Goal: Task Accomplishment & Management: Complete application form

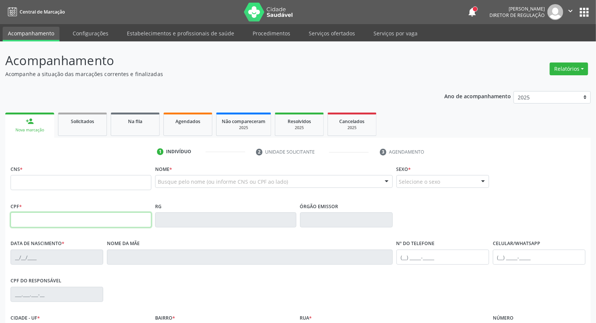
click at [39, 220] on input "text" at bounding box center [81, 219] width 141 height 15
type input "040.346.264-96"
type input "898 0034 2362 3227"
type input "[DATE]"
type input "[PERSON_NAME]"
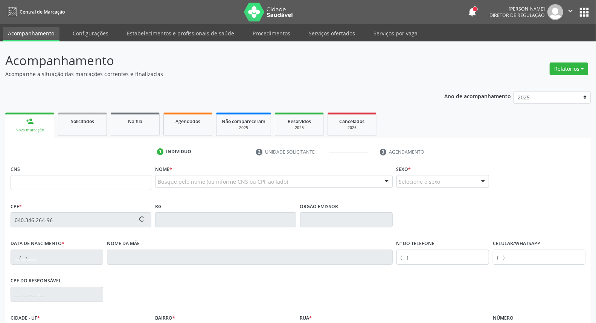
type input "[PHONE_NUMBER]"
type input "083.410.734-12"
type input "S/N"
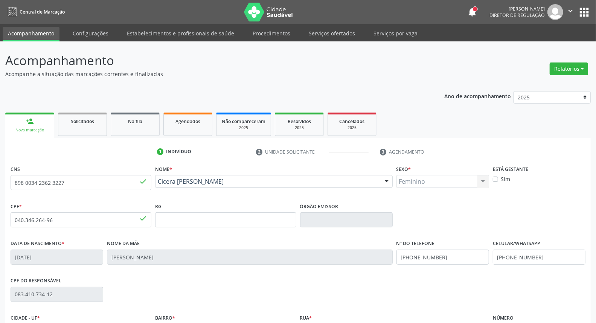
scroll to position [84, 0]
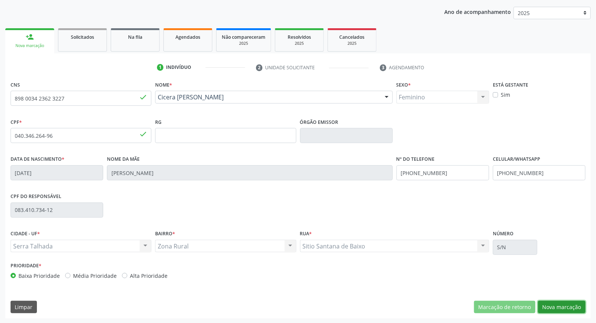
click at [568, 304] on button "Nova marcação" at bounding box center [561, 307] width 47 height 13
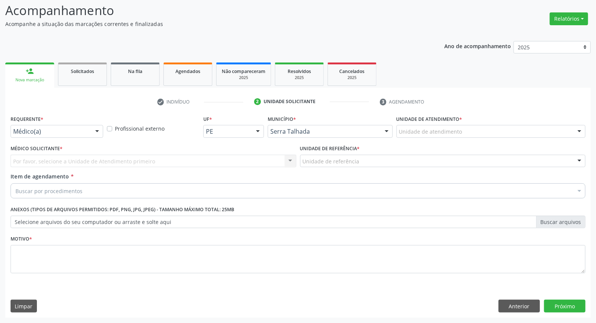
scroll to position [50, 0]
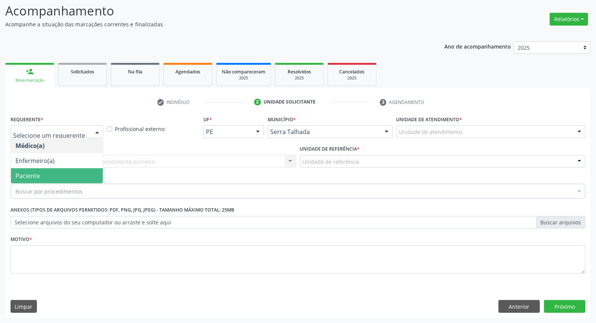
click at [47, 176] on span "Paciente" at bounding box center [57, 175] width 92 height 15
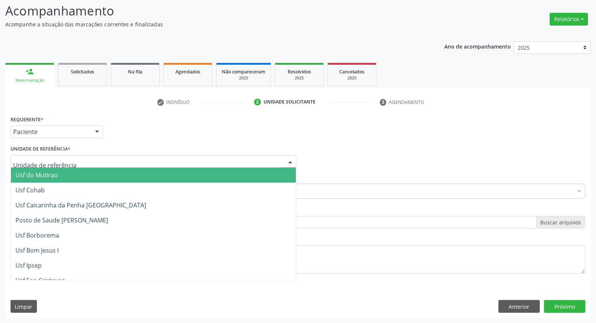
click at [112, 159] on div at bounding box center [154, 161] width 286 height 13
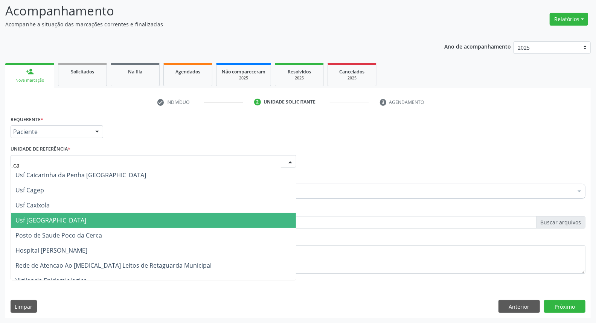
type input "cai"
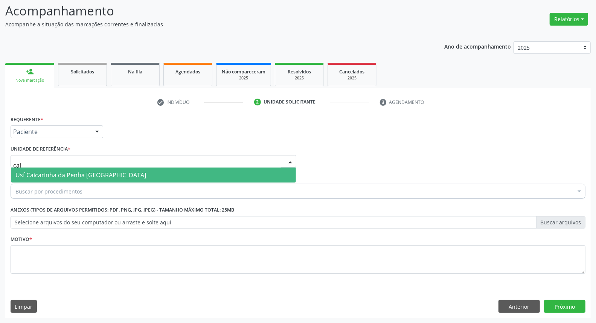
click at [111, 178] on span "Usf Caicarinha da Penha [GEOGRAPHIC_DATA]" at bounding box center [80, 175] width 131 height 8
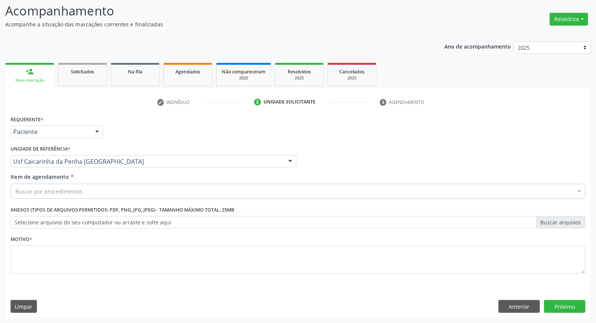
click at [106, 191] on div "Buscar por procedimentos" at bounding box center [298, 191] width 575 height 15
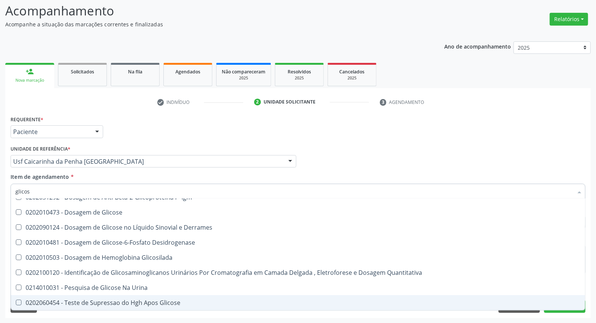
scroll to position [24, 0]
type input "glicose"
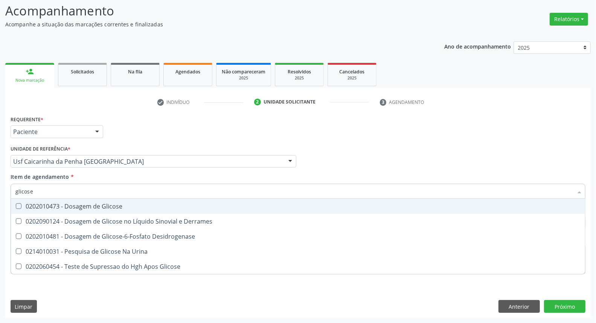
click at [85, 208] on div "0202010473 - Dosagem de Glicose" at bounding box center [297, 206] width 565 height 6
checkbox Glicose "true"
click at [0, 188] on div "Acompanhamento Acompanhe a situação das marcações correntes e finalizadas Relat…" at bounding box center [298, 158] width 596 height 332
type input "he"
checkbox Glicose "false"
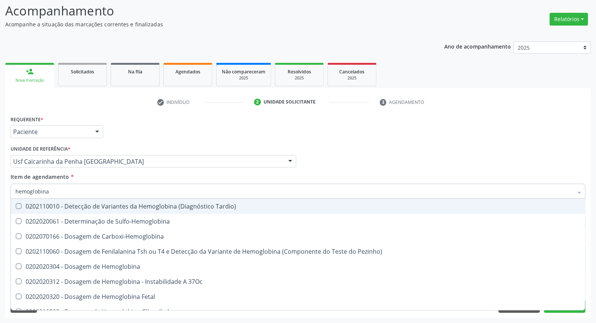
type input "hemoglobina g"
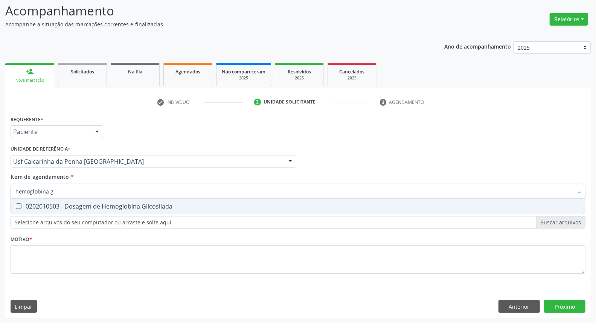
click at [21, 202] on span "0202010503 - Dosagem de Hemoglobina Glicosilada" at bounding box center [298, 206] width 574 height 15
checkbox Glicosilada "true"
drag, startPoint x: 63, startPoint y: 191, endPoint x: 0, endPoint y: 185, distance: 63.1
click at [4, 185] on div "Acompanhamento Acompanhe a situação das marcações correntes e finalizadas Relat…" at bounding box center [298, 158] width 596 height 332
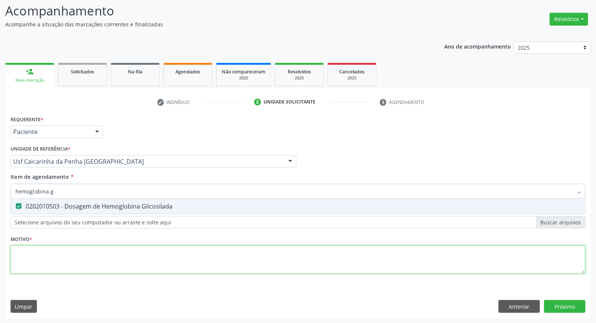
click at [59, 261] on div "Requerente * Paciente Médico(a) Enfermeiro(a) Paciente Nenhum resultado encontr…" at bounding box center [298, 199] width 575 height 171
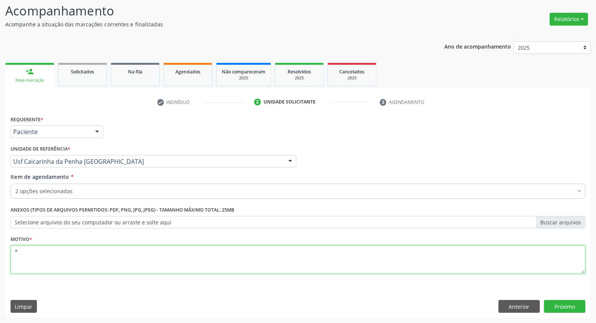
type textarea "*"
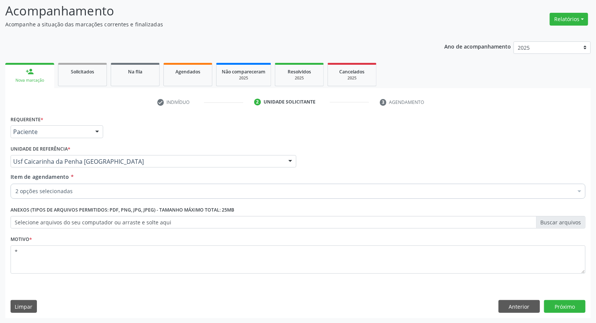
click at [555, 313] on div "Requerente * Paciente Médico(a) Enfermeiro(a) Paciente Nenhum resultado encontr…" at bounding box center [298, 216] width 586 height 205
click at [556, 306] on button "Próximo" at bounding box center [564, 306] width 41 height 13
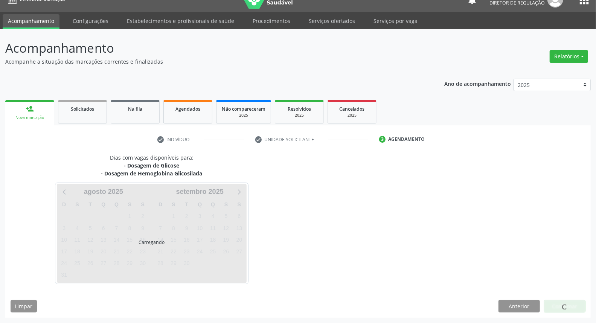
scroll to position [12, 0]
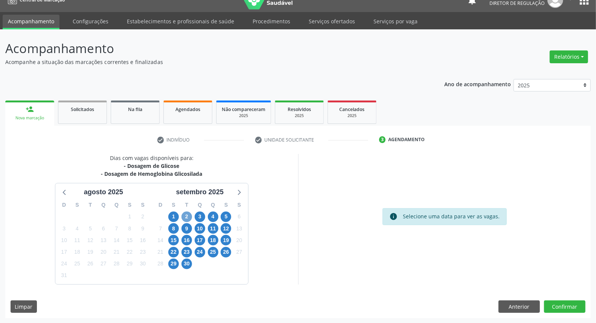
click at [186, 215] on span "2" at bounding box center [187, 217] width 11 height 11
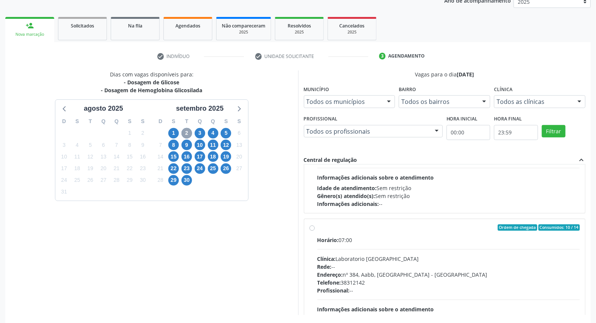
scroll to position [0, 0]
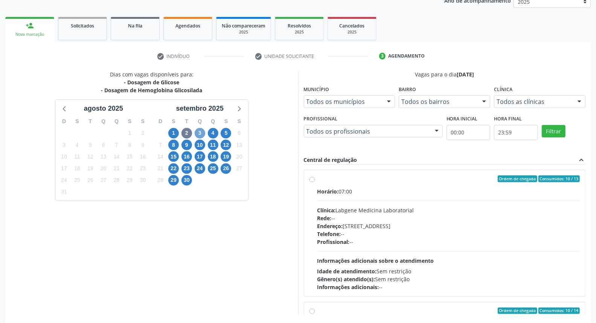
click at [198, 133] on span "3" at bounding box center [200, 133] width 11 height 11
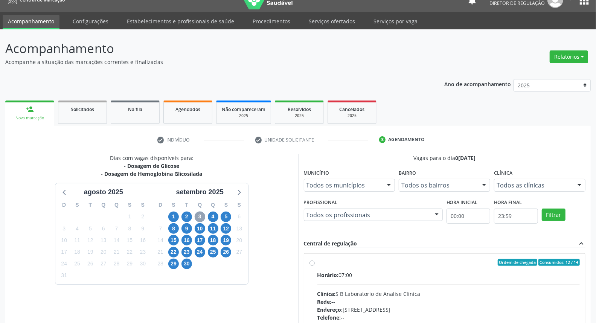
scroll to position [96, 0]
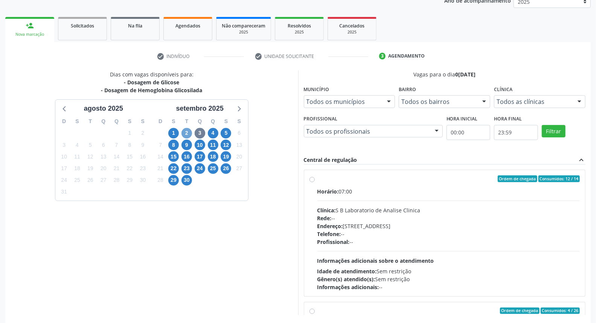
click at [186, 134] on span "2" at bounding box center [187, 133] width 11 height 11
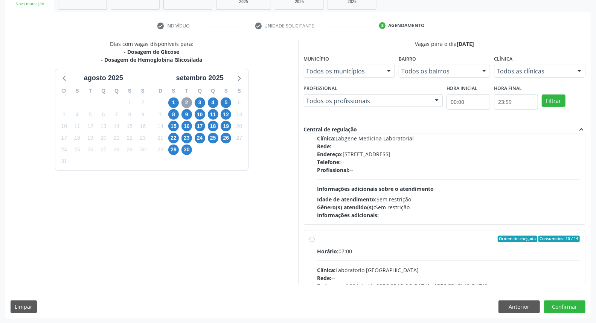
scroll to position [0, 0]
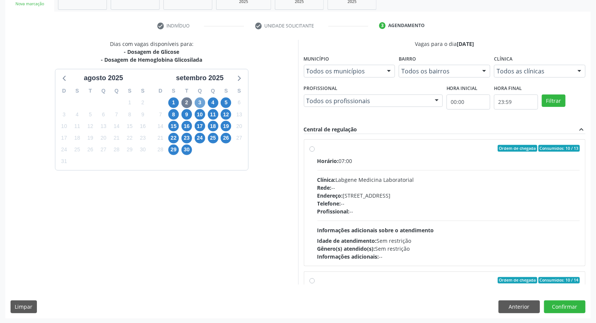
click at [201, 103] on span "3" at bounding box center [200, 103] width 11 height 11
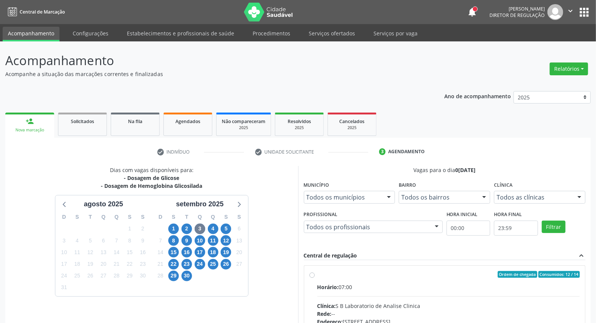
click at [586, 11] on button "apps" at bounding box center [584, 12] width 13 height 13
